Goal: Information Seeking & Learning: Find specific fact

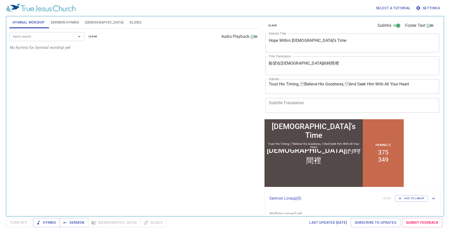
click at [88, 23] on span "[DEMOGRAPHIC_DATA]" at bounding box center [104, 22] width 39 height 6
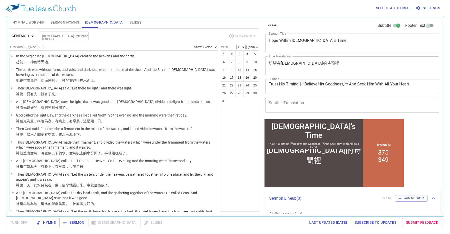
click at [61, 35] on input "[DEMOGRAPHIC_DATA] Reference (Ctrl + /)" at bounding box center [59, 36] width 39 height 6
type input "eph 4 26"
select select "26"
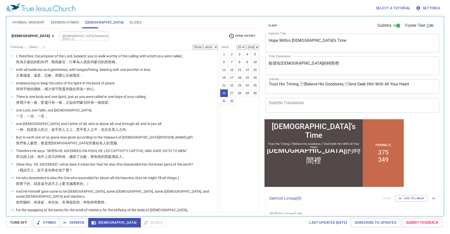
scroll to position [296, 0]
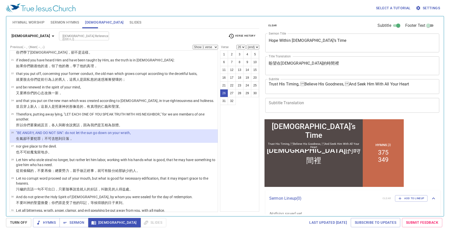
click at [68, 36] on input "[DEMOGRAPHIC_DATA] Reference (Ctrl + /)" at bounding box center [80, 36] width 39 height 6
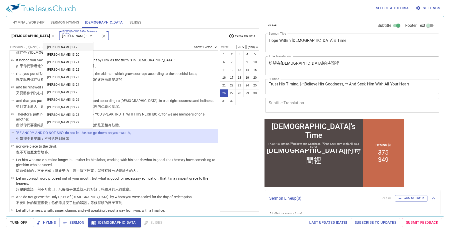
type input "[PERSON_NAME] 13 2"
select select "2"
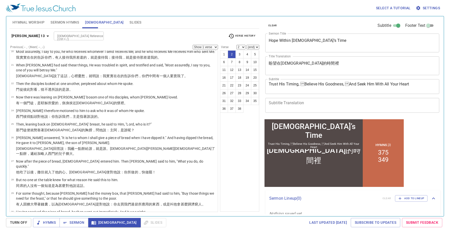
scroll to position [0, 0]
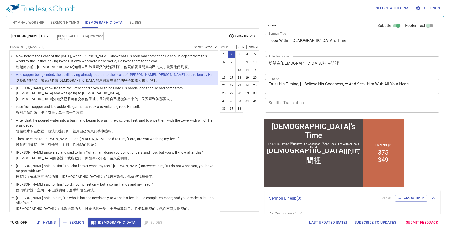
click at [332, 79] on div "Trust His Timing, Believe His Goodness, And Seek Him With All Your Heart x Su…" at bounding box center [353, 86] width 174 height 15
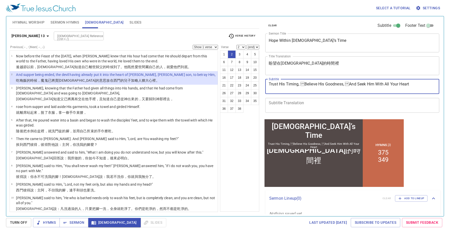
click at [55, 38] on input "[DEMOGRAPHIC_DATA] Reference (Ctrl + /)" at bounding box center [74, 36] width 39 height 6
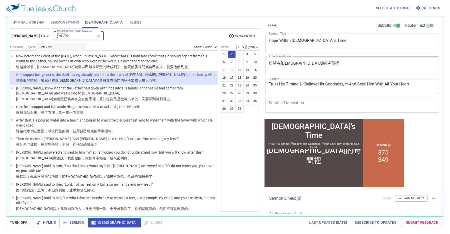
type input "gen 2 22"
select select "22"
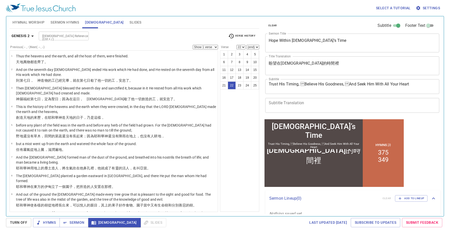
scroll to position [236, 0]
